Goal: Task Accomplishment & Management: Manage account settings

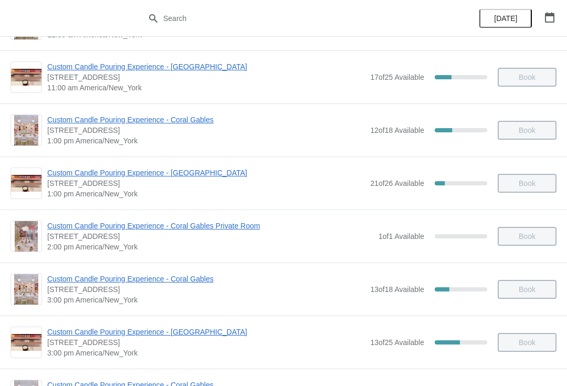
scroll to position [155, 0]
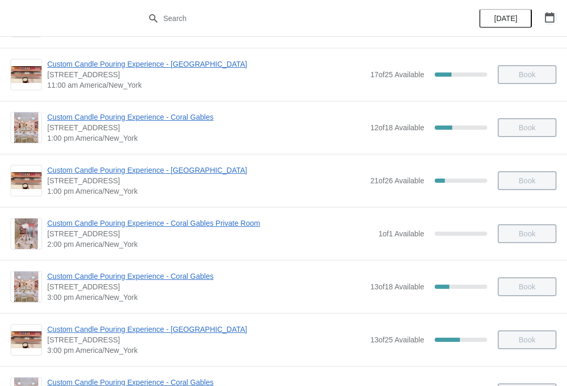
click at [546, 20] on icon "button" at bounding box center [549, 17] width 9 height 11
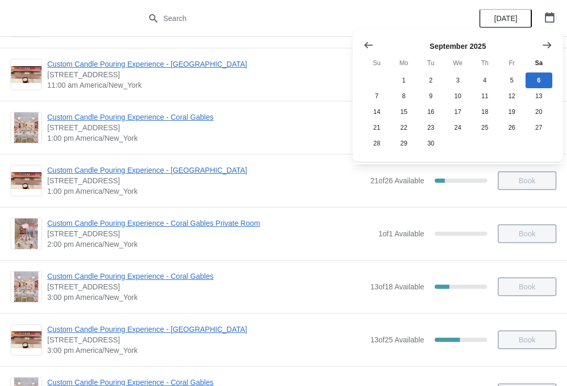
click at [377, 43] on button "Show previous month, August 2025" at bounding box center [368, 45] width 19 height 19
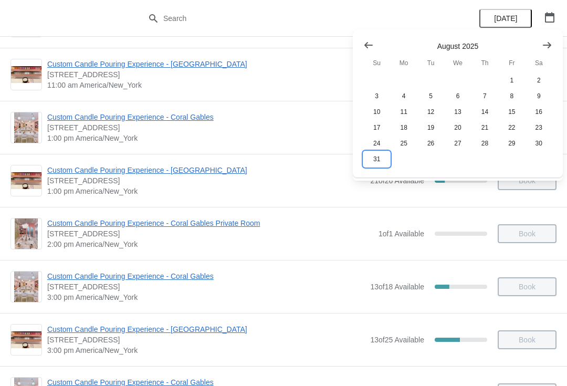
click at [377, 167] on button "31" at bounding box center [376, 159] width 27 height 16
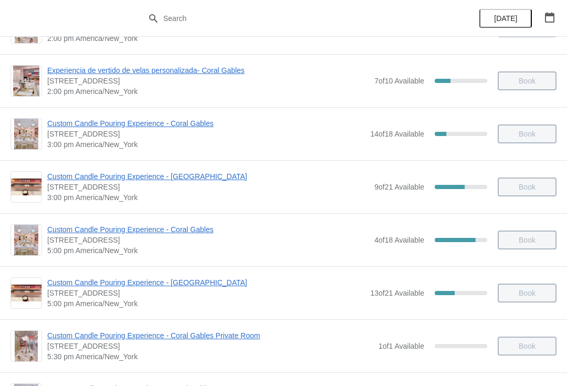
scroll to position [413, 0]
click at [188, 234] on span "Custom Candle Pouring Experience - Coral Gables" at bounding box center [208, 230] width 322 height 11
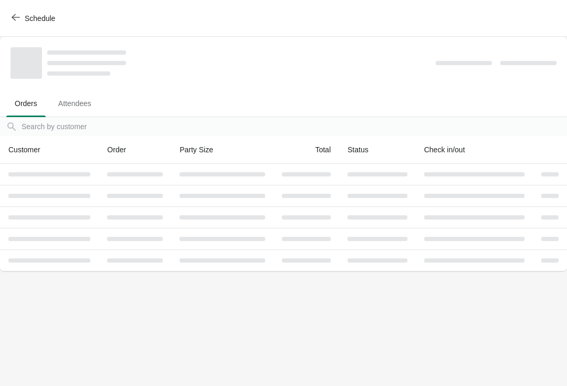
scroll to position [0, 0]
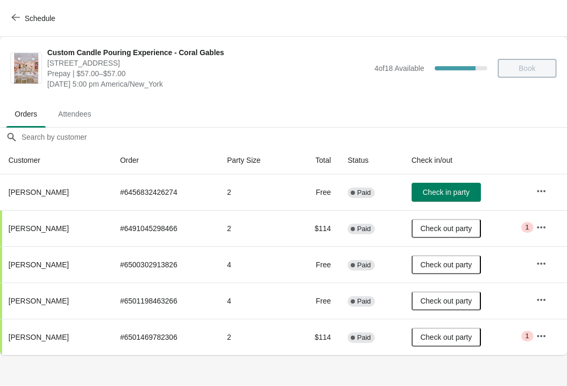
click at [547, 192] on icon "button" at bounding box center [541, 191] width 11 height 11
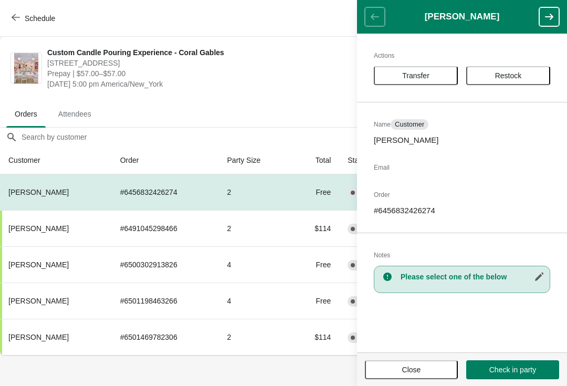
click at [430, 78] on span "Transfer" at bounding box center [415, 75] width 27 height 8
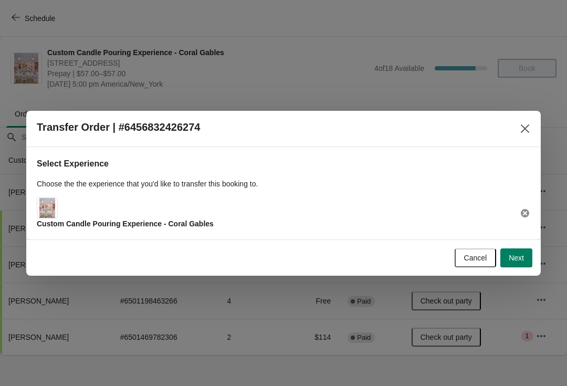
click at [519, 260] on span "Next" at bounding box center [516, 258] width 15 height 8
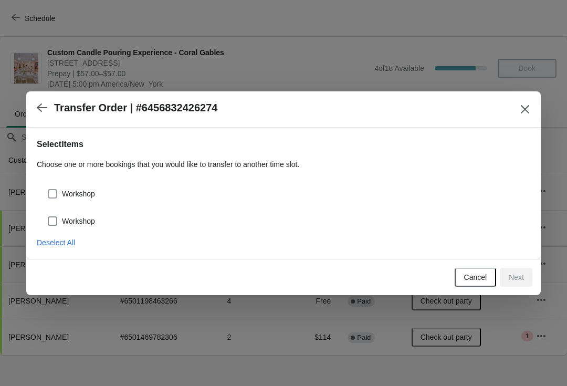
click at [56, 221] on span at bounding box center [52, 220] width 9 height 9
click at [48, 217] on input "Workshop" at bounding box center [48, 216] width 1 height 1
checkbox input "true"
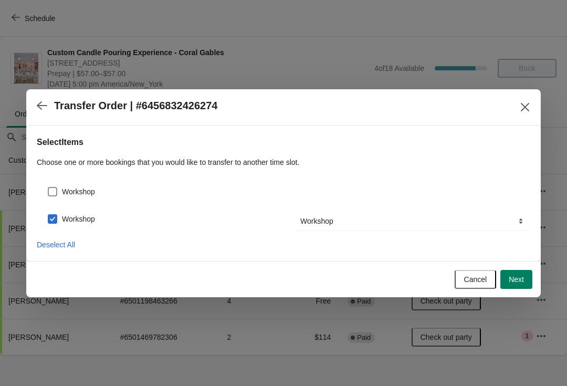
click at [51, 190] on span at bounding box center [52, 191] width 9 height 9
click at [48, 187] on input "Workshop" at bounding box center [48, 187] width 1 height 1
checkbox input "true"
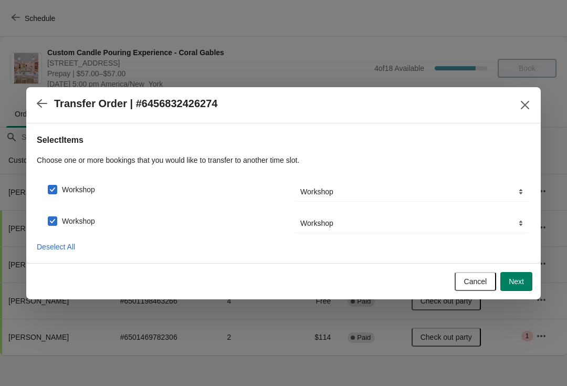
click at [525, 282] on button "Next" at bounding box center [517, 281] width 32 height 19
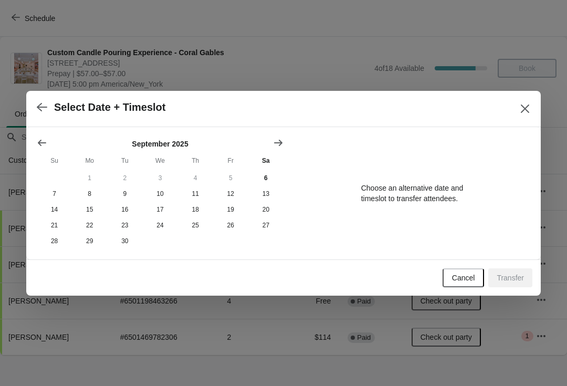
click at [286, 139] on button "Show next month, October 2025" at bounding box center [278, 142] width 19 height 19
click at [52, 193] on button "5" at bounding box center [54, 194] width 35 height 16
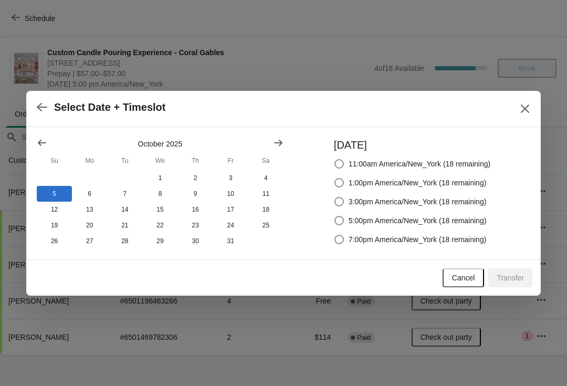
click at [46, 111] on icon "button" at bounding box center [42, 107] width 11 height 11
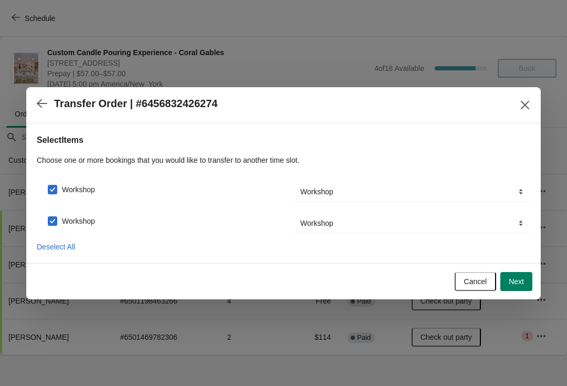
click at [38, 111] on button "button" at bounding box center [42, 103] width 19 height 20
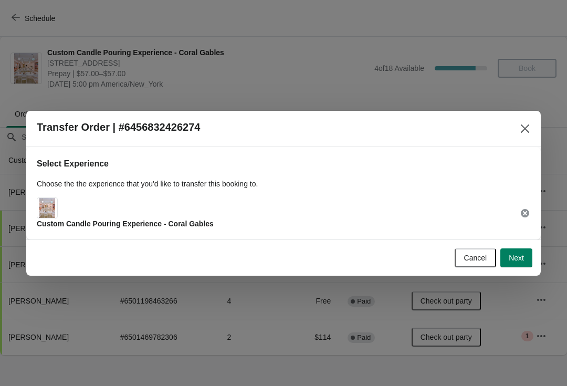
click at [525, 212] on icon at bounding box center [525, 213] width 8 height 8
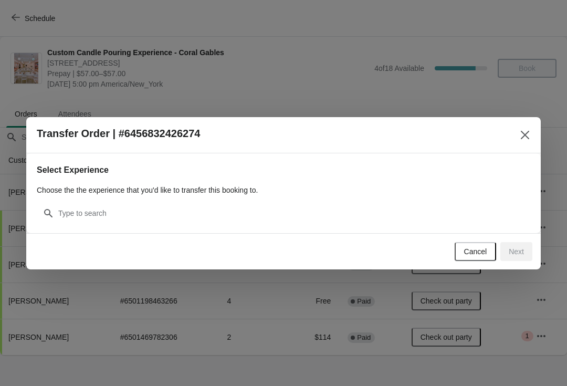
click at [364, 229] on div "Select Experience Choose the the experience that you'd like to transfer this bo…" at bounding box center [283, 193] width 515 height 80
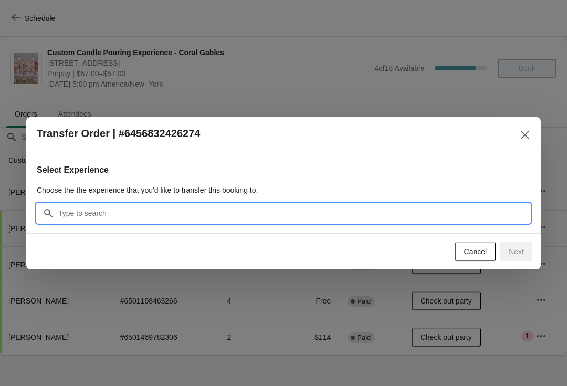
click at [264, 218] on input "Search" at bounding box center [294, 213] width 473 height 19
type input "Fort"
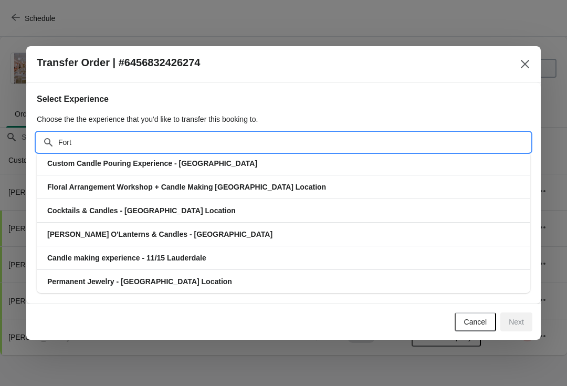
click at [262, 165] on h3 "Custom Candle Pouring Experience - [GEOGRAPHIC_DATA]" at bounding box center [283, 163] width 473 height 11
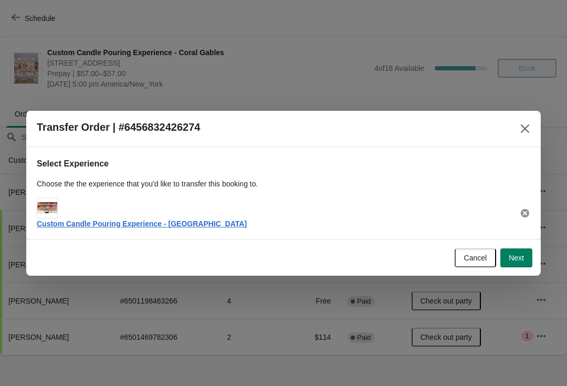
click at [521, 262] on span "Next" at bounding box center [516, 258] width 15 height 8
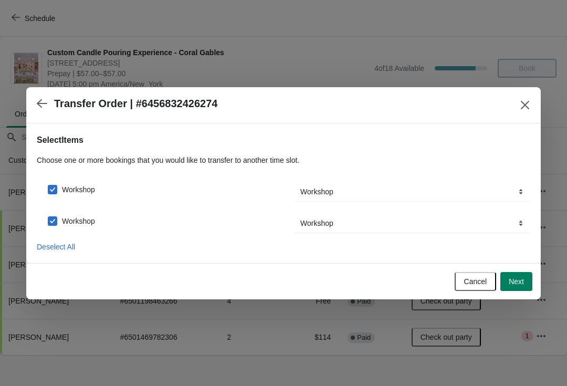
click at [517, 279] on span "Next" at bounding box center [516, 281] width 15 height 8
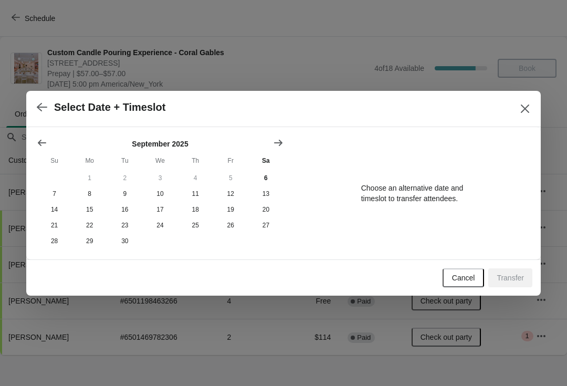
click at [283, 145] on icon "Show next month, October 2025" at bounding box center [278, 143] width 11 height 11
click at [270, 194] on button "11" at bounding box center [265, 194] width 35 height 16
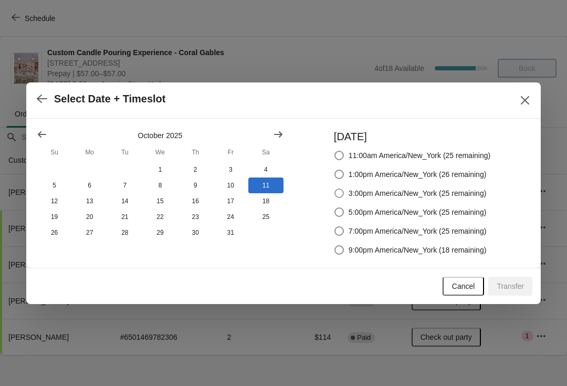
click at [483, 194] on span "3:00pm America/New_York (25 remaining)" at bounding box center [418, 193] width 138 height 11
click at [335, 189] on input "3:00pm America/New_York (25 remaining)" at bounding box center [335, 189] width 1 height 1
radio input "true"
click at [486, 174] on span "1:00pm America/New_York (26 remaining)" at bounding box center [418, 174] width 138 height 11
click at [335, 170] on input "1:00pm America/New_York (26 remaining)" at bounding box center [335, 170] width 1 height 1
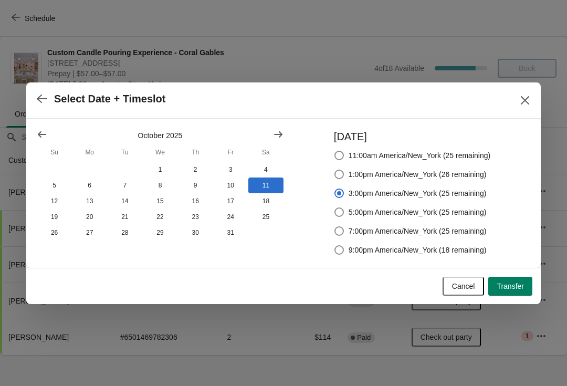
radio input "true"
click at [468, 199] on label "3:00pm America/New_York (25 remaining)" at bounding box center [410, 193] width 153 height 15
click at [335, 189] on input "3:00pm America/New_York (25 remaining)" at bounding box center [335, 189] width 1 height 1
radio input "true"
click at [512, 285] on span "Transfer" at bounding box center [510, 286] width 27 height 8
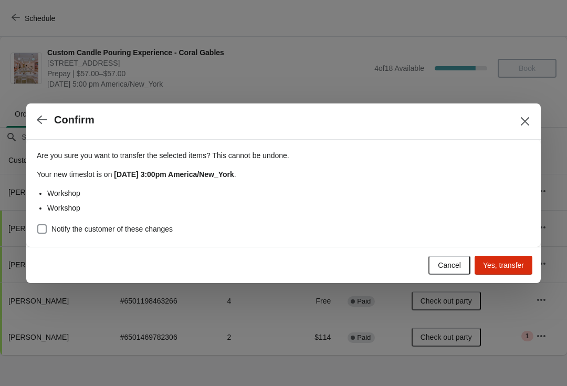
click at [49, 223] on label "Notify the customer of these changes" at bounding box center [105, 229] width 136 height 15
click at [38, 224] on input "Notify the customer of these changes" at bounding box center [37, 224] width 1 height 1
checkbox input "true"
click at [501, 269] on span "Yes, transfer" at bounding box center [503, 265] width 41 height 8
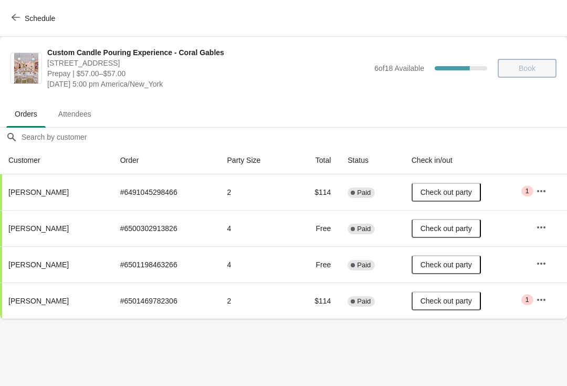
click at [43, 23] on button "Schedule" at bounding box center [34, 18] width 58 height 19
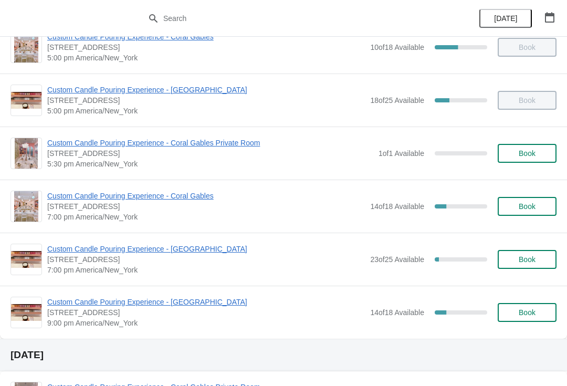
scroll to position [503, 0]
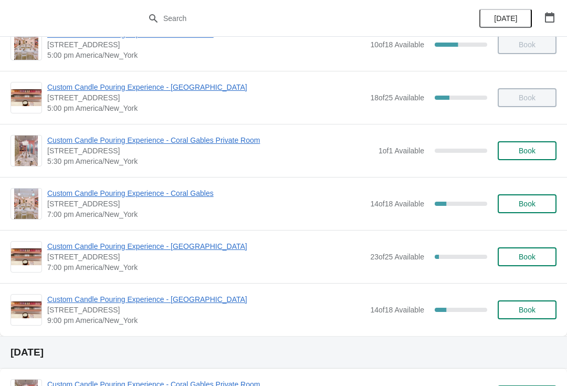
click at [75, 195] on span "Custom Candle Pouring Experience - Coral Gables" at bounding box center [206, 193] width 318 height 11
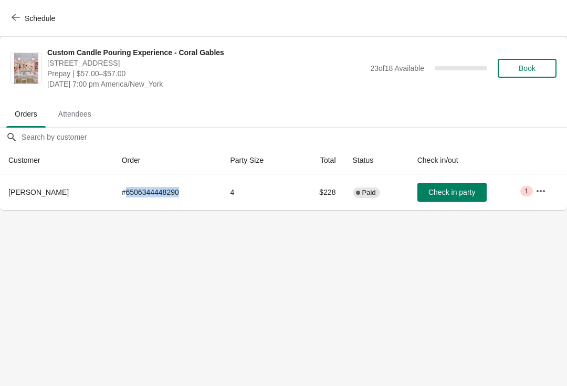
click at [425, 333] on body "Schedule Custom Candle Pouring Experience - Coral Gables [STREET_ADDRESS] Prepa…" at bounding box center [283, 193] width 567 height 386
copy td "6506344448290"
click at [153, 253] on body "Schedule Custom Candle Pouring Experience - Coral Gables [STREET_ADDRESS] Prepa…" at bounding box center [283, 193] width 567 height 386
click at [452, 195] on span "Check in party" at bounding box center [452, 192] width 47 height 8
